Goal: Navigation & Orientation: Find specific page/section

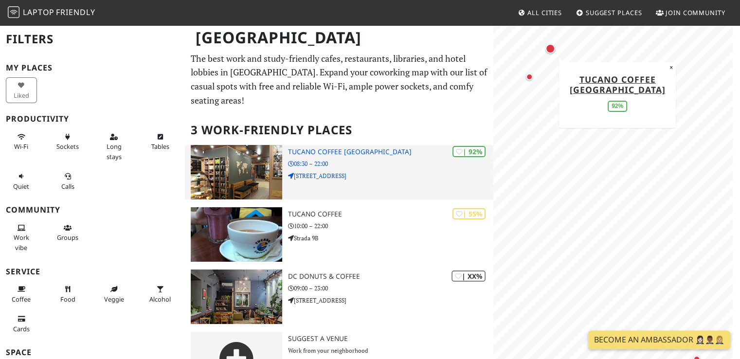
click at [366, 174] on p "Strada Pușkin 15" at bounding box center [391, 175] width 206 height 9
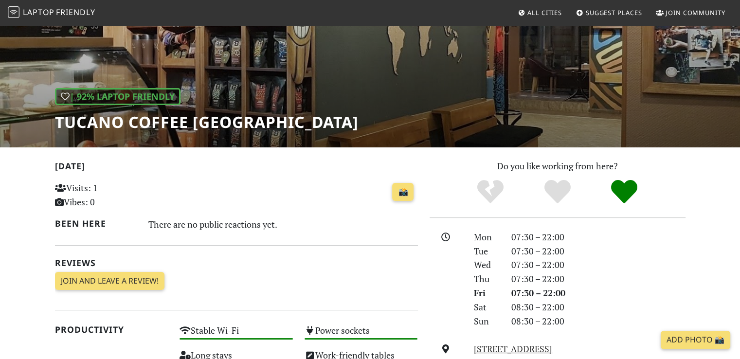
scroll to position [84, 0]
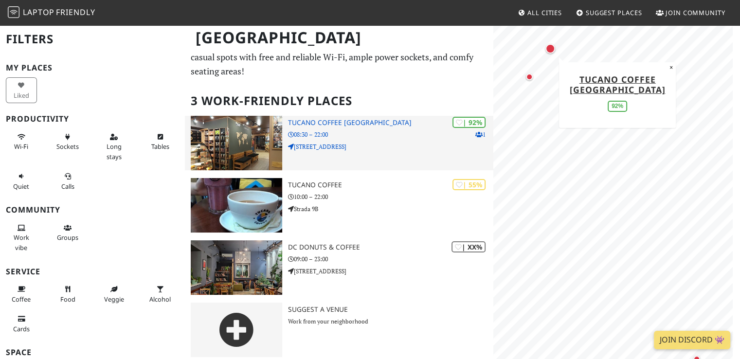
scroll to position [35, 0]
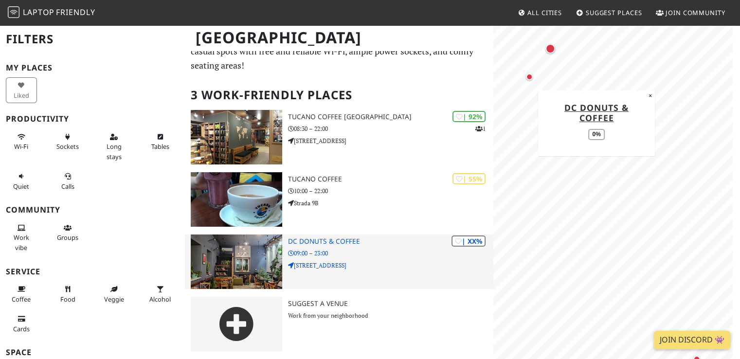
click at [364, 260] on div "| XX% DC Donuts & Coffee 09:00 – 23:00 [STREET_ADDRESS]" at bounding box center [391, 261] width 206 height 54
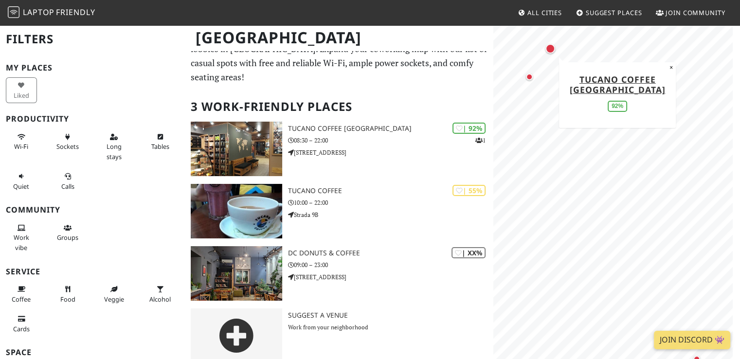
scroll to position [0, 0]
